Goal: Book appointment/travel/reservation

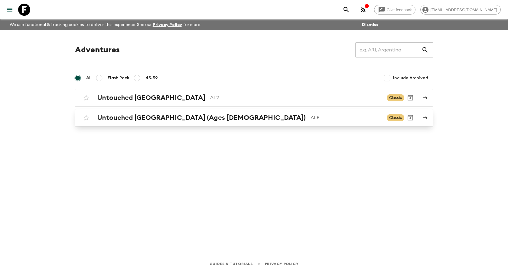
click at [179, 121] on h2 "Untouched [GEOGRAPHIC_DATA] (Ages [DEMOGRAPHIC_DATA])" at bounding box center [201, 118] width 209 height 8
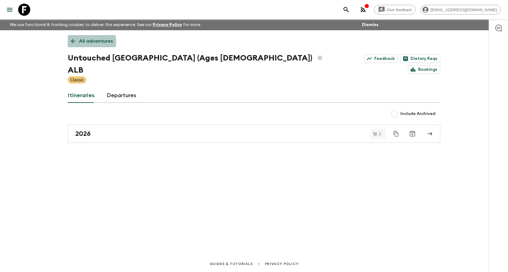
click at [73, 42] on icon at bounding box center [73, 41] width 7 height 7
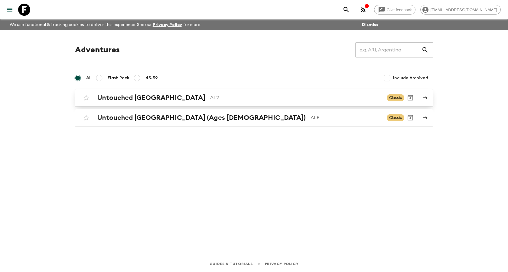
click at [127, 102] on div "Untouched Albania AL2 Classic" at bounding box center [242, 98] width 324 height 12
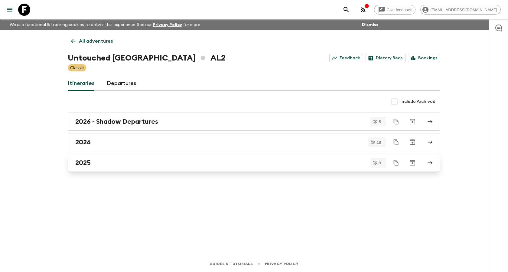
click at [136, 164] on div "2025" at bounding box center [248, 163] width 346 height 8
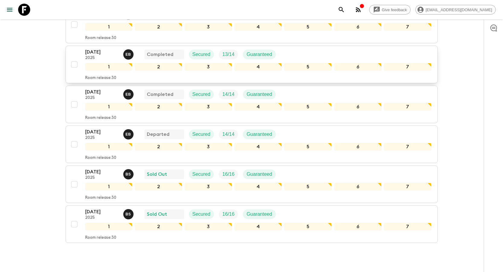
scroll to position [269, 0]
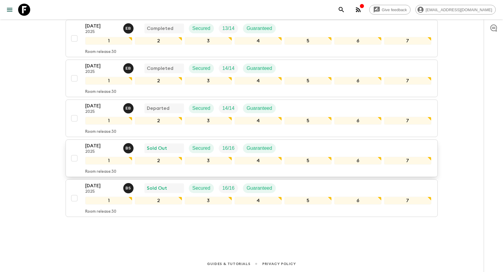
click at [105, 146] on p "[DATE]" at bounding box center [101, 145] width 33 height 7
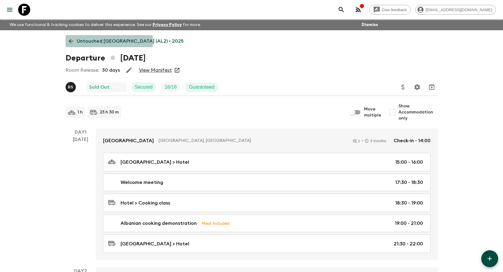
click at [71, 42] on icon at bounding box center [71, 41] width 7 height 7
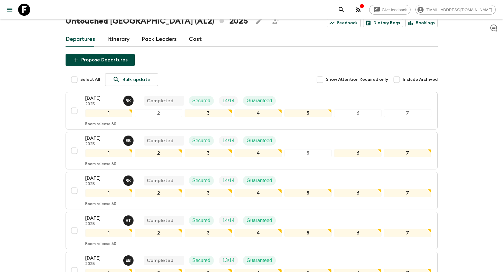
scroll to position [91, 0]
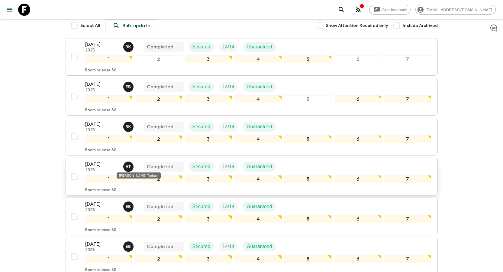
click at [129, 166] on span "H T" at bounding box center [128, 165] width 11 height 5
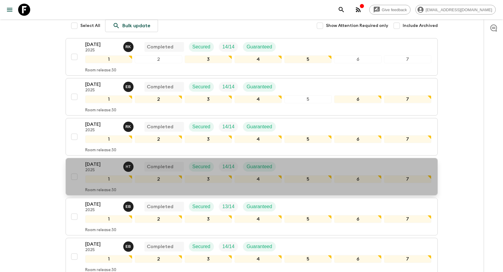
click at [106, 165] on p "[DATE]" at bounding box center [101, 164] width 33 height 7
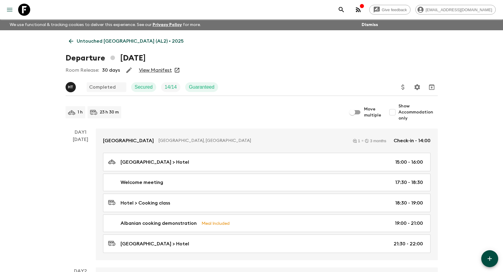
click at [4, 8] on button "menu" at bounding box center [10, 10] width 12 height 12
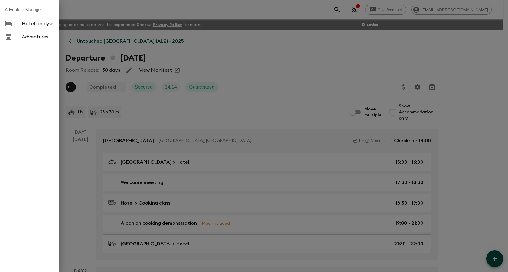
click at [239, 53] on div at bounding box center [254, 136] width 508 height 272
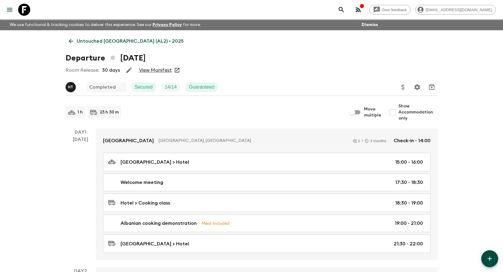
click at [372, 26] on button "Dismiss" at bounding box center [369, 25] width 19 height 8
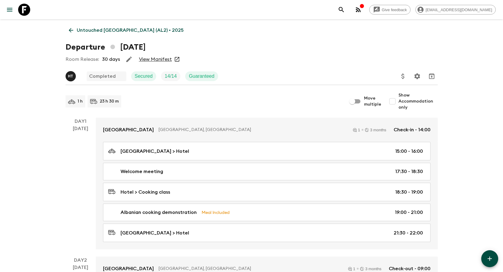
click at [70, 28] on icon at bounding box center [71, 30] width 7 height 7
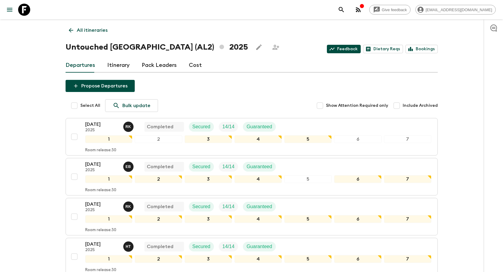
click at [350, 49] on link "Feedback" at bounding box center [344, 49] width 34 height 8
